Goal: Information Seeking & Learning: Learn about a topic

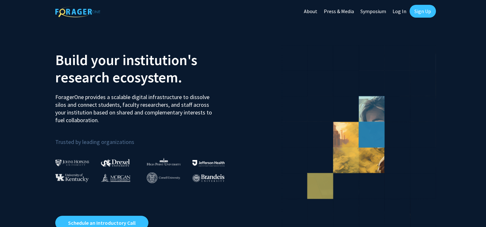
click at [416, 17] on link "Sign Up" at bounding box center [422, 11] width 26 height 13
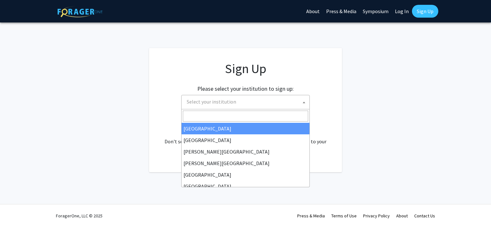
click at [246, 99] on span "Select your institution" at bounding box center [246, 101] width 125 height 13
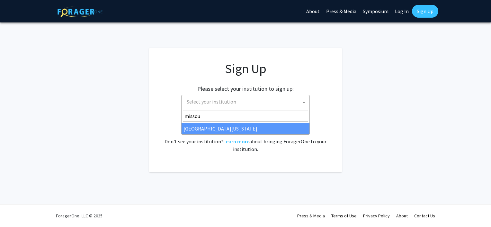
type input "missou"
select select "33"
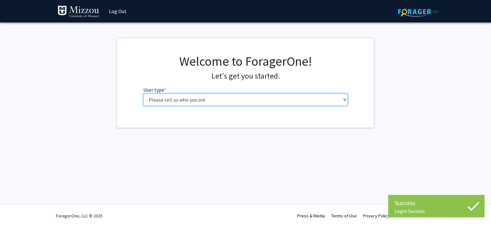
click at [252, 98] on select "Please tell us who you are Undergraduate Student Master's Student Doctoral Cand…" at bounding box center [245, 100] width 205 height 12
select select "1: undergrad"
click at [143, 94] on select "Please tell us who you are Undergraduate Student Master's Student Doctoral Cand…" at bounding box center [245, 100] width 205 height 12
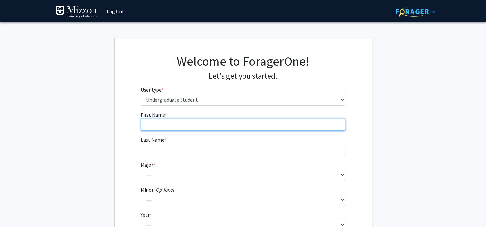
click at [231, 128] on input "First Name * required" at bounding box center [243, 125] width 205 height 12
type input "[PERSON_NAME]"
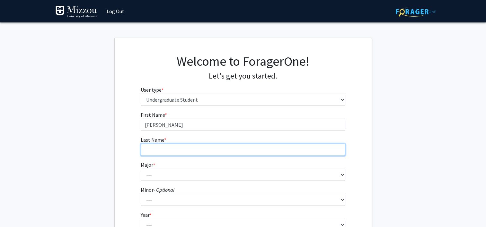
type input "[PERSON_NAME]"
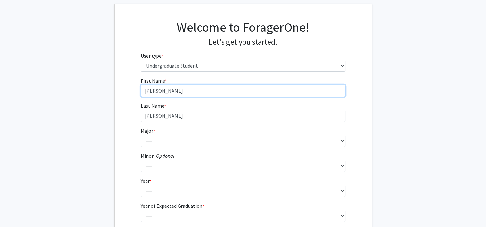
scroll to position [34, 0]
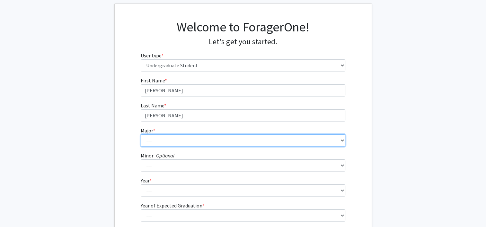
click at [198, 141] on select "--- Agribusiness Management Agricultural Education Agricultural Education: Comm…" at bounding box center [243, 141] width 205 height 12
select select "69: 2561"
click at [141, 135] on select "--- Agribusiness Management Agricultural Education Agricultural Education: Comm…" at bounding box center [243, 141] width 205 height 12
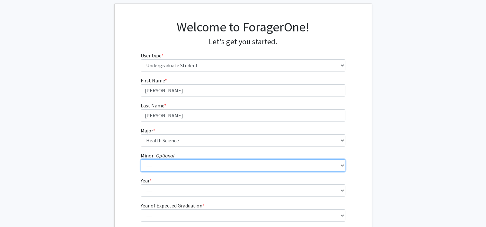
click at [175, 162] on select "--- Accountancy Aerospace Engineering Aerospace Studies Agribusiness Management…" at bounding box center [243, 166] width 205 height 12
select select "18: 1974"
click at [141, 160] on select "--- Accountancy Aerospace Engineering Aerospace Studies Agribusiness Management…" at bounding box center [243, 166] width 205 height 12
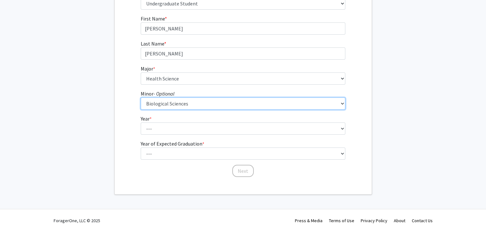
scroll to position [97, 0]
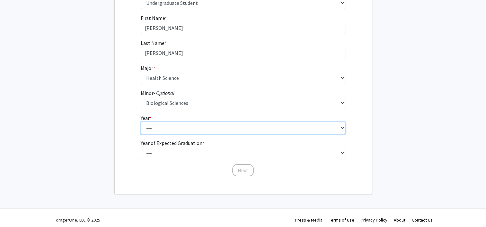
click at [202, 128] on select "--- First-year Sophomore Junior Senior Postbaccalaureate Certificate" at bounding box center [243, 128] width 205 height 12
select select "2: sophomore"
click at [141, 122] on select "--- First-year Sophomore Junior Senior Postbaccalaureate Certificate" at bounding box center [243, 128] width 205 height 12
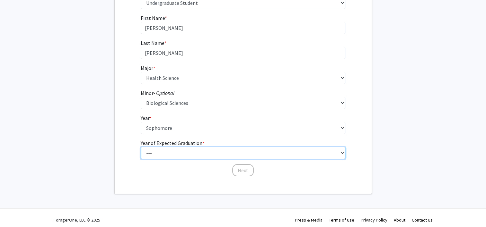
click at [182, 156] on select "--- 2025 2026 2027 2028 2029 2030 2031 2032 2033 2034" at bounding box center [243, 153] width 205 height 12
select select "4: 2028"
click at [141, 147] on select "--- 2025 2026 2027 2028 2029 2030 2031 2032 2033 2034" at bounding box center [243, 153] width 205 height 12
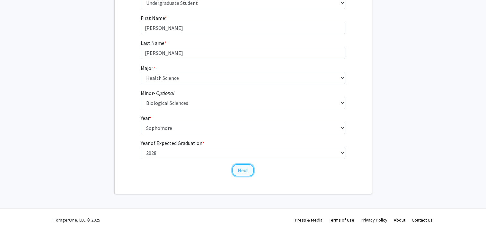
click at [239, 170] on button "Next" at bounding box center [243, 170] width 22 height 12
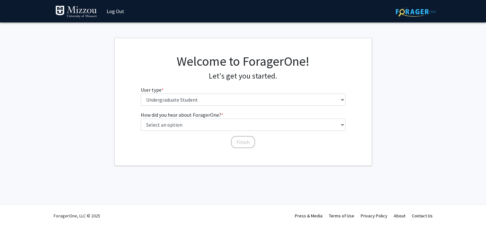
scroll to position [0, 0]
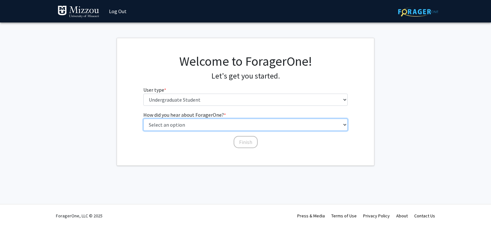
click at [211, 125] on select "Select an option Peer/student recommendation Faculty/staff recommendation Unive…" at bounding box center [245, 125] width 205 height 12
select select "2: faculty_recommendation"
click at [143, 119] on select "Select an option Peer/student recommendation Faculty/staff recommendation Unive…" at bounding box center [245, 125] width 205 height 12
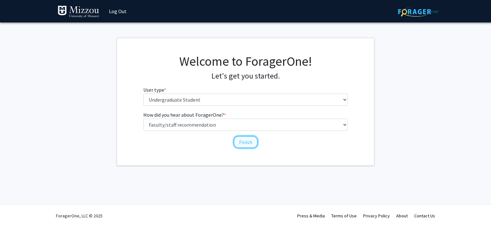
click at [247, 145] on button "Finish" at bounding box center [245, 142] width 24 height 12
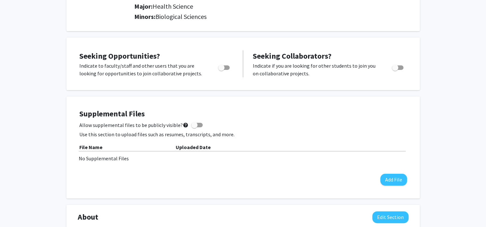
scroll to position [94, 0]
click at [222, 67] on span "Toggle" at bounding box center [221, 67] width 6 height 6
click at [221, 70] on input "Are you actively seeking opportunities?" at bounding box center [221, 70] width 0 height 0
checkbox input "true"
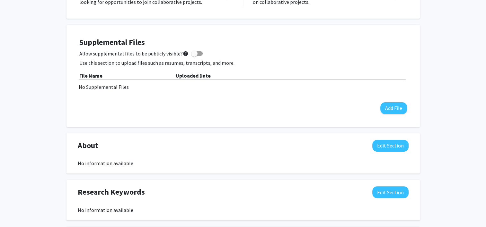
scroll to position [175, 0]
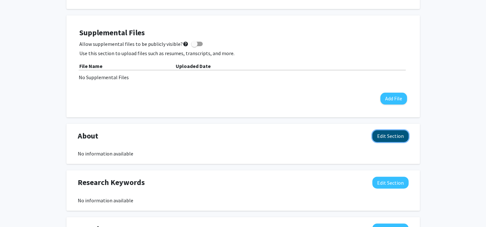
click at [380, 137] on button "Edit Section" at bounding box center [390, 136] width 36 height 12
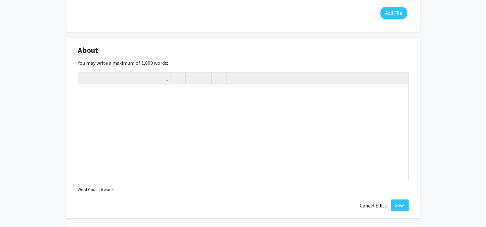
scroll to position [261, 0]
click at [373, 204] on button "Cancel Edits" at bounding box center [372, 205] width 35 height 12
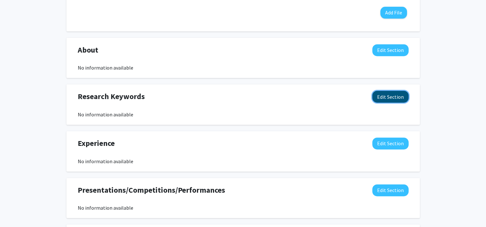
click at [381, 101] on button "Edit Section" at bounding box center [390, 97] width 36 height 12
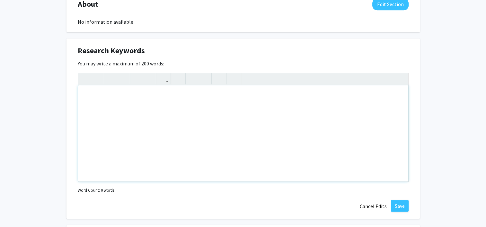
scroll to position [307, 0]
click at [367, 207] on button "Cancel Edits" at bounding box center [372, 206] width 35 height 12
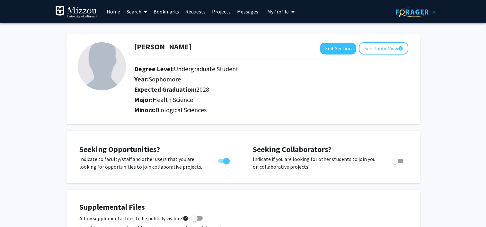
scroll to position [0, 0]
click at [142, 15] on span at bounding box center [144, 12] width 6 height 22
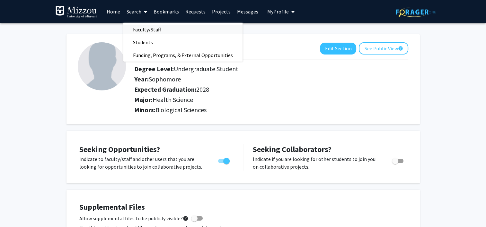
click at [143, 29] on span "Faculty/Staff" at bounding box center [146, 29] width 47 height 13
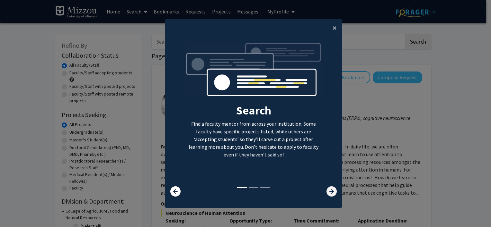
click at [326, 191] on icon at bounding box center [331, 192] width 10 height 10
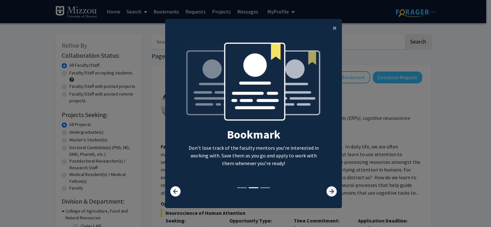
click at [326, 191] on icon at bounding box center [331, 192] width 10 height 10
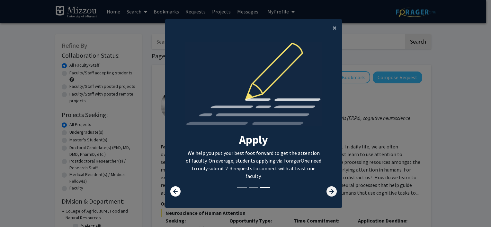
click at [326, 191] on icon at bounding box center [331, 192] width 10 height 10
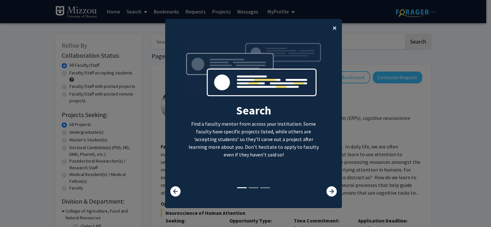
click at [334, 29] on span "×" at bounding box center [334, 28] width 4 height 10
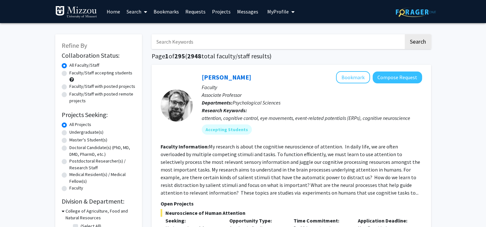
click at [305, 46] on input "Search Keywords" at bounding box center [278, 41] width 252 height 15
click at [405, 34] on button "Search" at bounding box center [418, 41] width 26 height 15
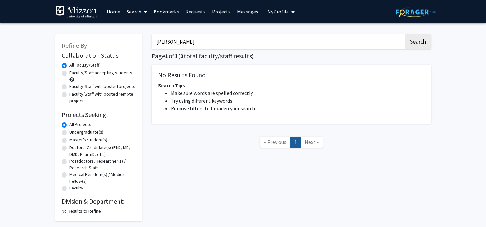
click at [405, 34] on button "Search" at bounding box center [418, 41] width 26 height 15
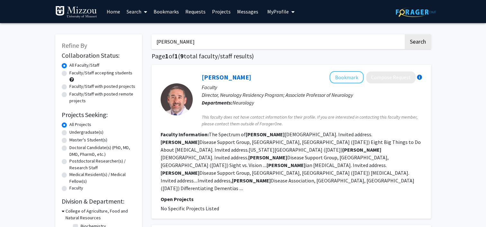
click at [171, 44] on input "[PERSON_NAME]" at bounding box center [278, 41] width 252 height 15
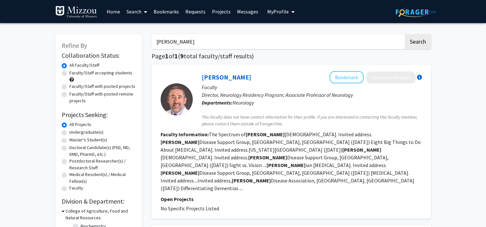
click at [192, 42] on input "[PERSON_NAME]" at bounding box center [278, 41] width 252 height 15
click at [197, 46] on input "[PERSON_NAME]" at bounding box center [278, 41] width 252 height 15
click at [221, 43] on input "[PERSON_NAME]" at bounding box center [278, 41] width 252 height 15
type input "p"
type input "[MEDICAL_DATA]"
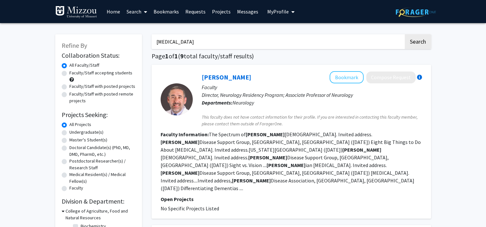
click at [405, 34] on button "Search" at bounding box center [418, 41] width 26 height 15
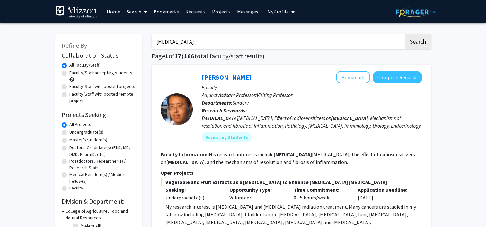
click at [69, 134] on label "Undergraduate(s)" at bounding box center [86, 132] width 34 height 7
click at [69, 133] on input "Undergraduate(s)" at bounding box center [71, 131] width 4 height 4
radio input "true"
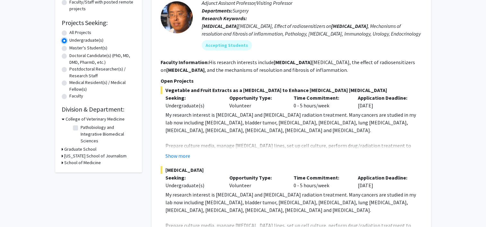
scroll to position [93, 0]
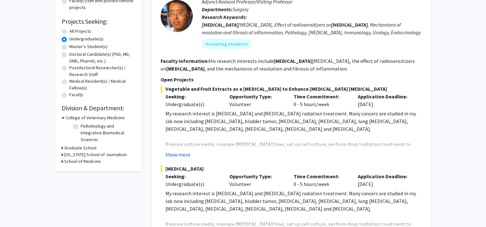
click at [183, 154] on button "Show more" at bounding box center [177, 155] width 25 height 8
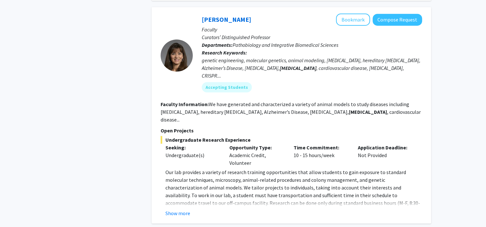
scroll to position [500, 0]
click at [175, 209] on button "Show more" at bounding box center [177, 213] width 25 height 8
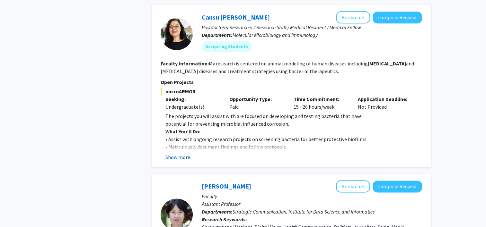
scroll to position [741, 0]
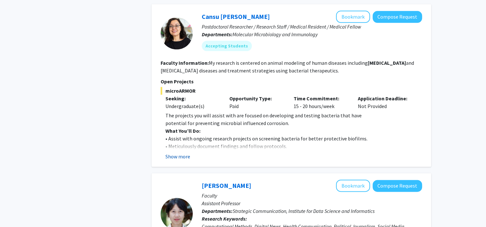
click at [181, 153] on button "Show more" at bounding box center [177, 157] width 25 height 8
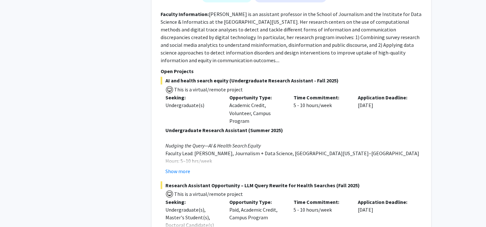
scroll to position [1106, 0]
click at [174, 167] on button "Show more" at bounding box center [177, 171] width 25 height 8
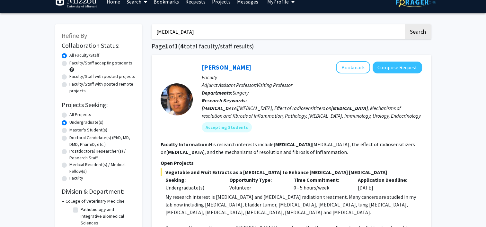
scroll to position [10, 0]
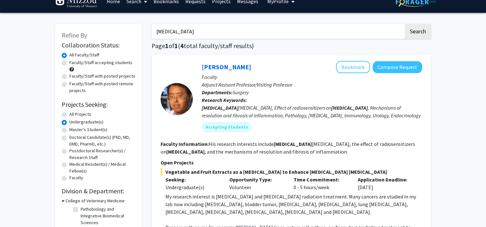
click at [69, 64] on label "Faculty/Staff accepting students" at bounding box center [100, 62] width 63 height 7
click at [69, 64] on input "Faculty/Staff accepting students" at bounding box center [71, 61] width 4 height 4
radio input "true"
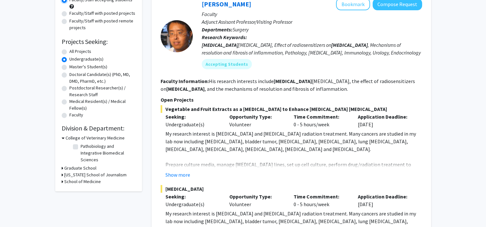
scroll to position [92, 0]
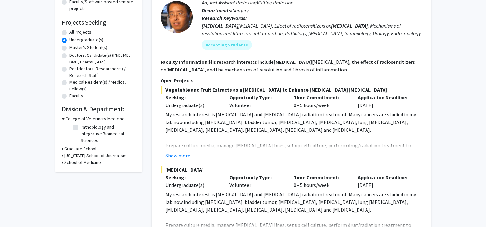
click at [73, 148] on h3 "Graduate School" at bounding box center [80, 149] width 32 height 7
click at [73, 148] on h3 "Graduate School" at bounding box center [82, 149] width 32 height 7
click at [75, 163] on h3 "School of Medicine" at bounding box center [82, 162] width 37 height 7
click at [75, 163] on h3 "School of Medicine" at bounding box center [84, 162] width 37 height 7
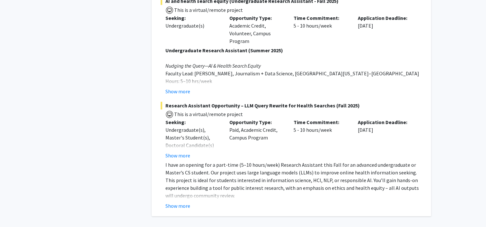
scroll to position [906, 0]
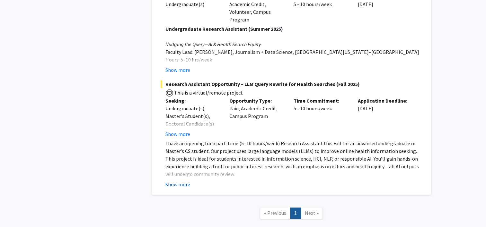
click at [169, 181] on button "Show more" at bounding box center [177, 185] width 25 height 8
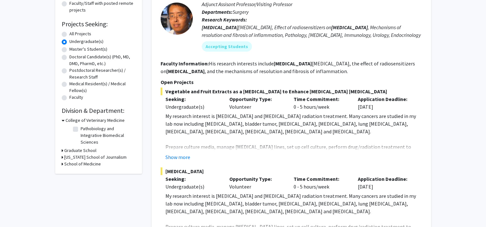
scroll to position [140, 0]
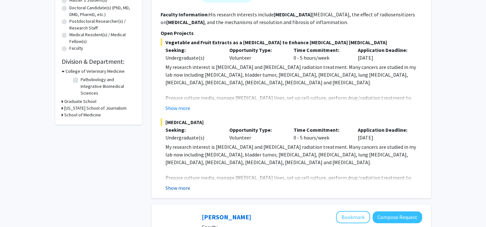
click at [179, 191] on button "Show more" at bounding box center [177, 188] width 25 height 8
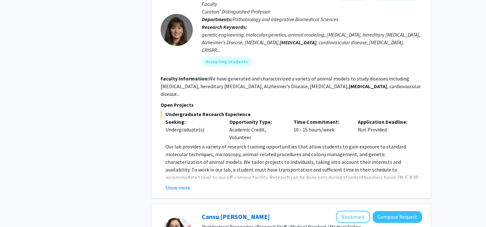
scroll to position [528, 0]
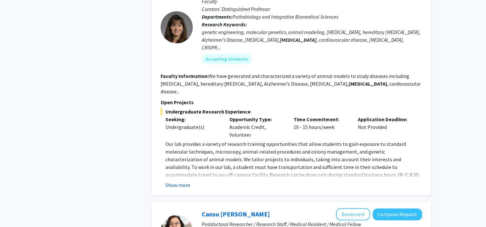
click at [169, 181] on button "Show more" at bounding box center [177, 185] width 25 height 8
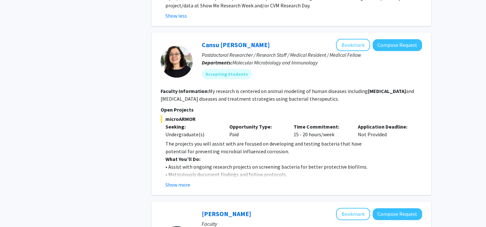
scroll to position [718, 0]
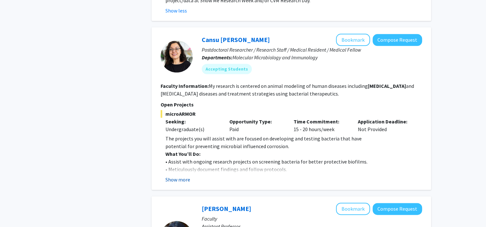
click at [174, 176] on button "Show more" at bounding box center [177, 180] width 25 height 8
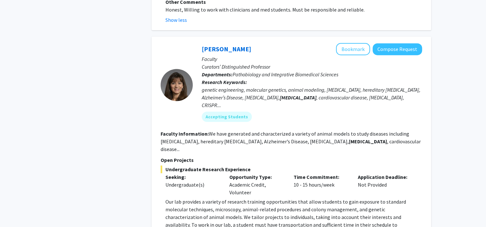
scroll to position [470, 0]
